Goal: Information Seeking & Learning: Learn about a topic

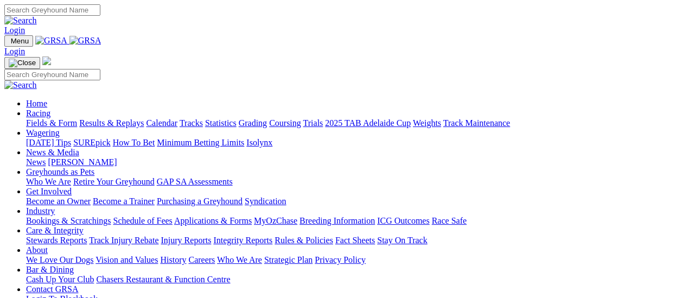
click at [113, 118] on link "Results & Replays" at bounding box center [111, 122] width 65 height 9
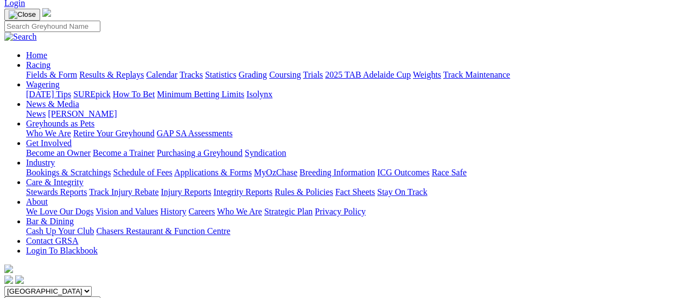
scroll to position [54, 0]
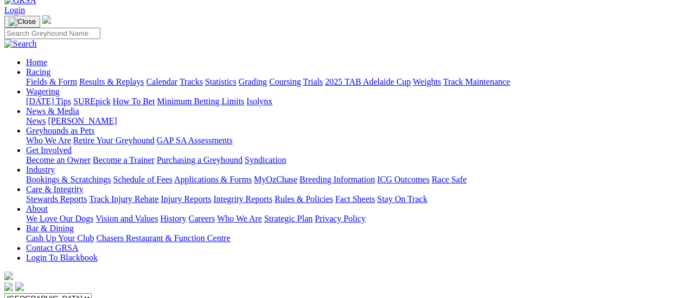
scroll to position [54, 0]
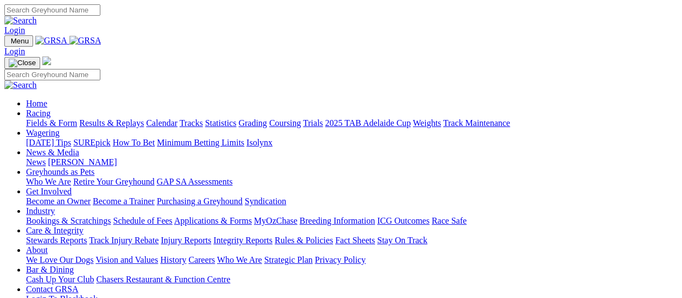
click at [114, 118] on link "Results & Replays" at bounding box center [111, 122] width 65 height 9
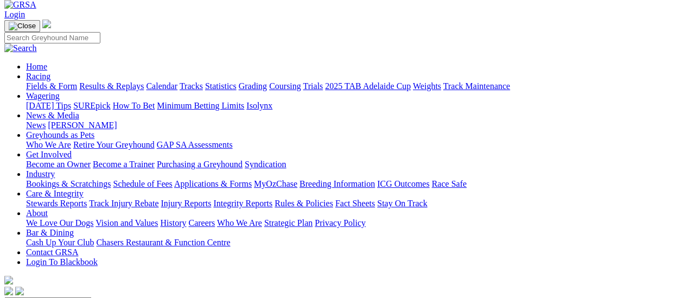
scroll to position [109, 0]
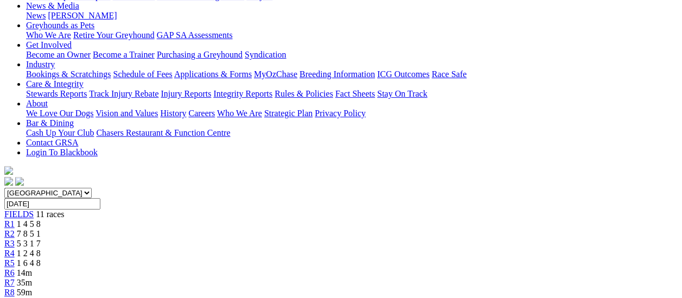
scroll to position [109, 0]
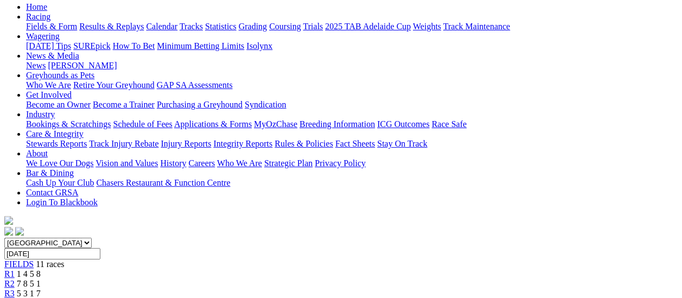
scroll to position [109, 0]
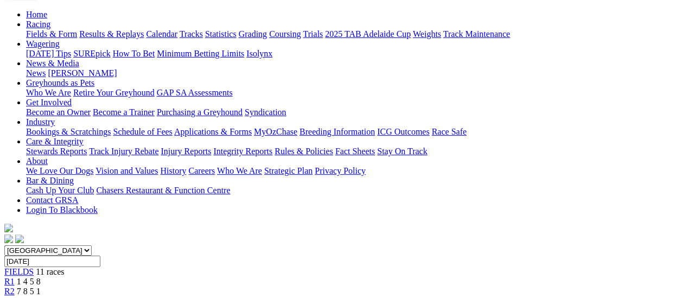
click at [15, 296] on span "R3" at bounding box center [9, 300] width 10 height 9
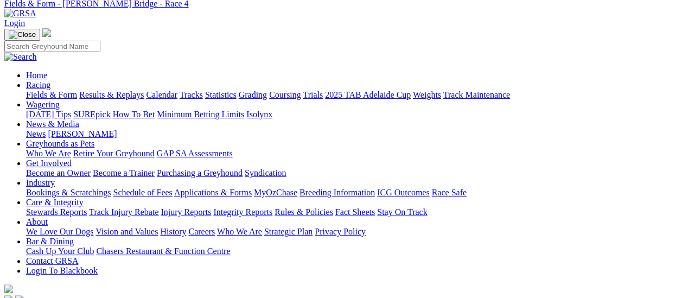
scroll to position [109, 0]
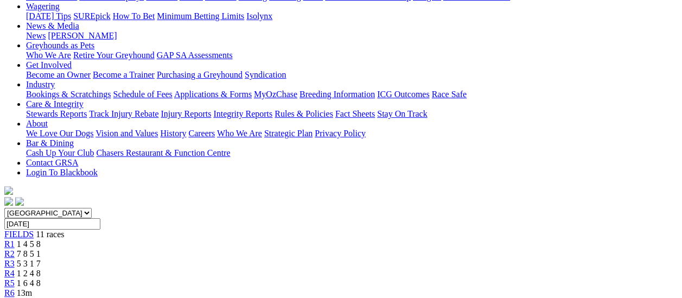
scroll to position [163, 0]
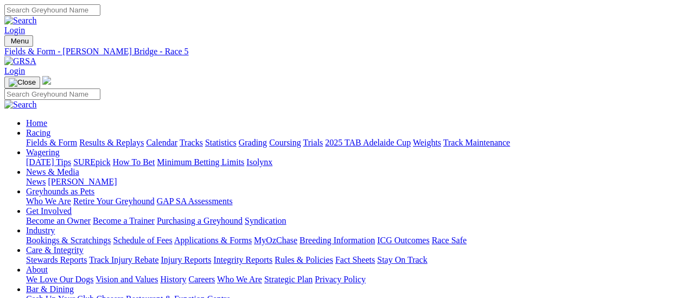
click at [41, 138] on link "Fields & Form" at bounding box center [51, 142] width 51 height 9
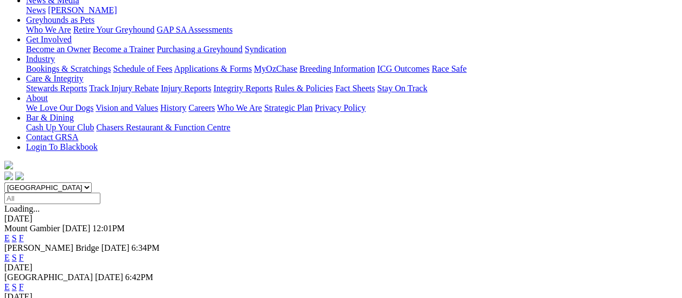
scroll to position [109, 0]
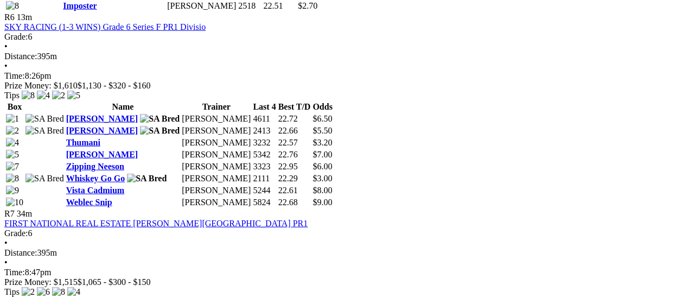
scroll to position [1411, 0]
